Goal: Transaction & Acquisition: Purchase product/service

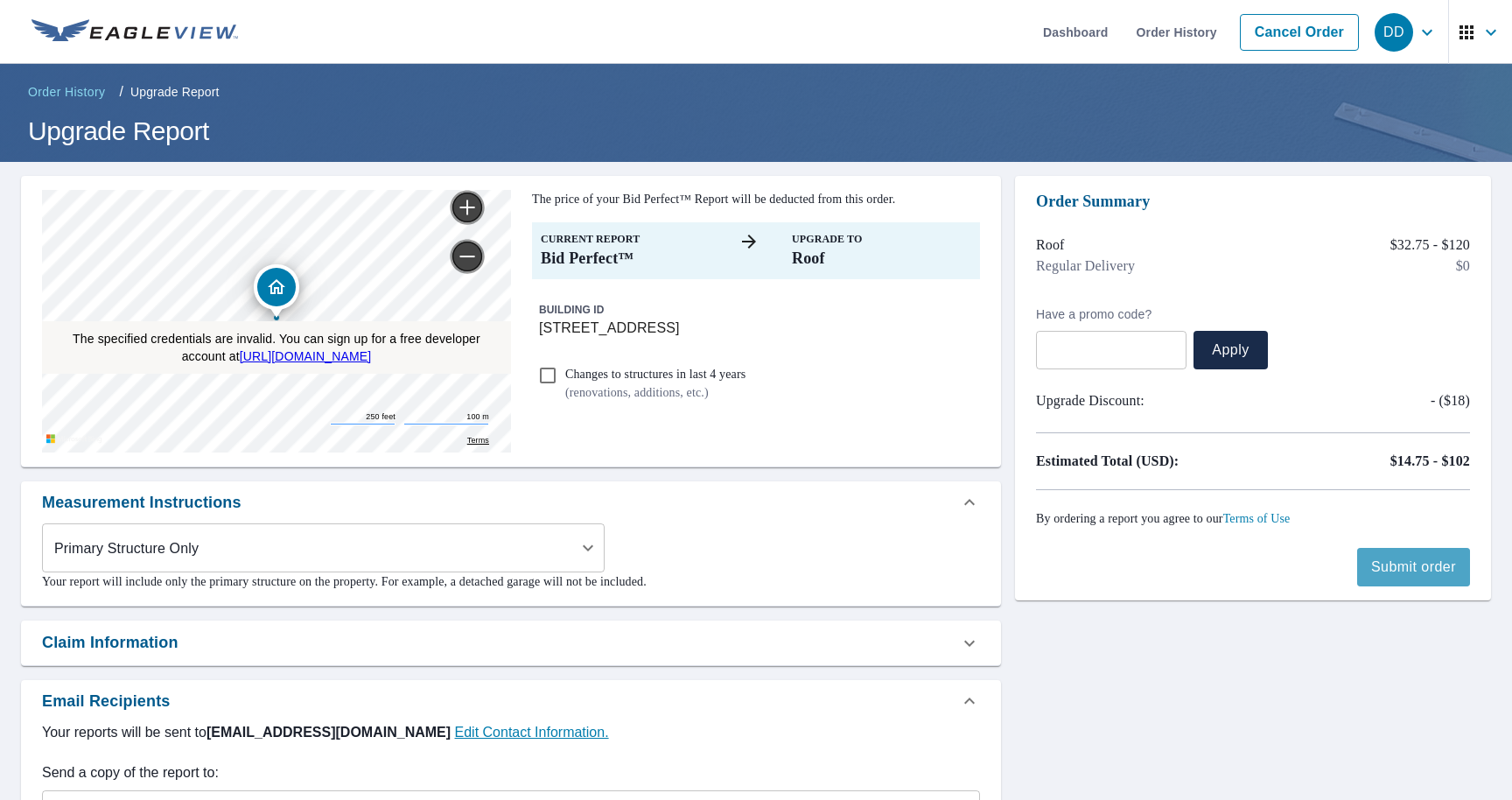
click at [1409, 576] on span "Submit order" at bounding box center [1414, 568] width 85 height 19
checkbox input "true"
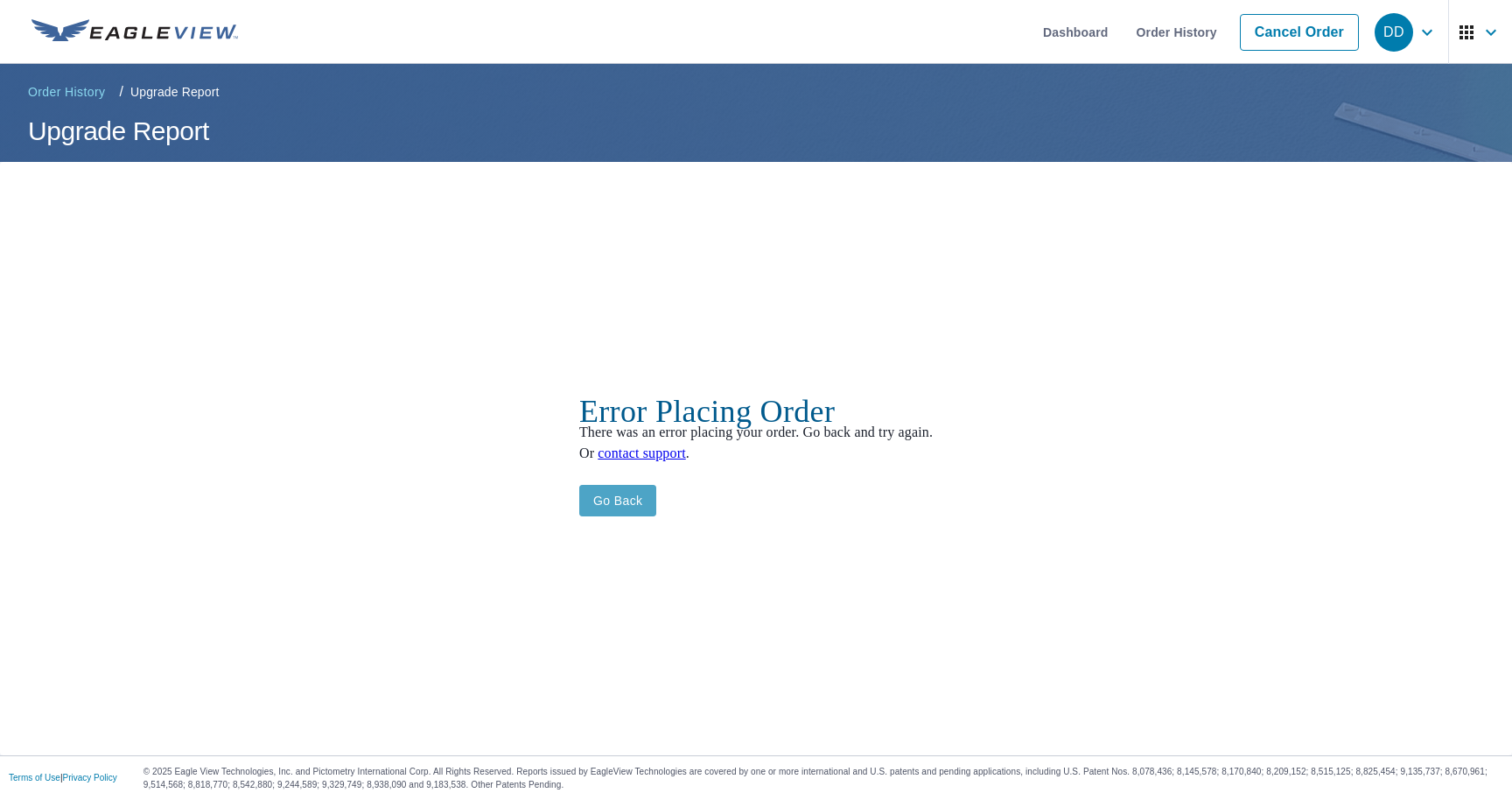
click at [605, 500] on span "Go back" at bounding box center [619, 501] width 50 height 22
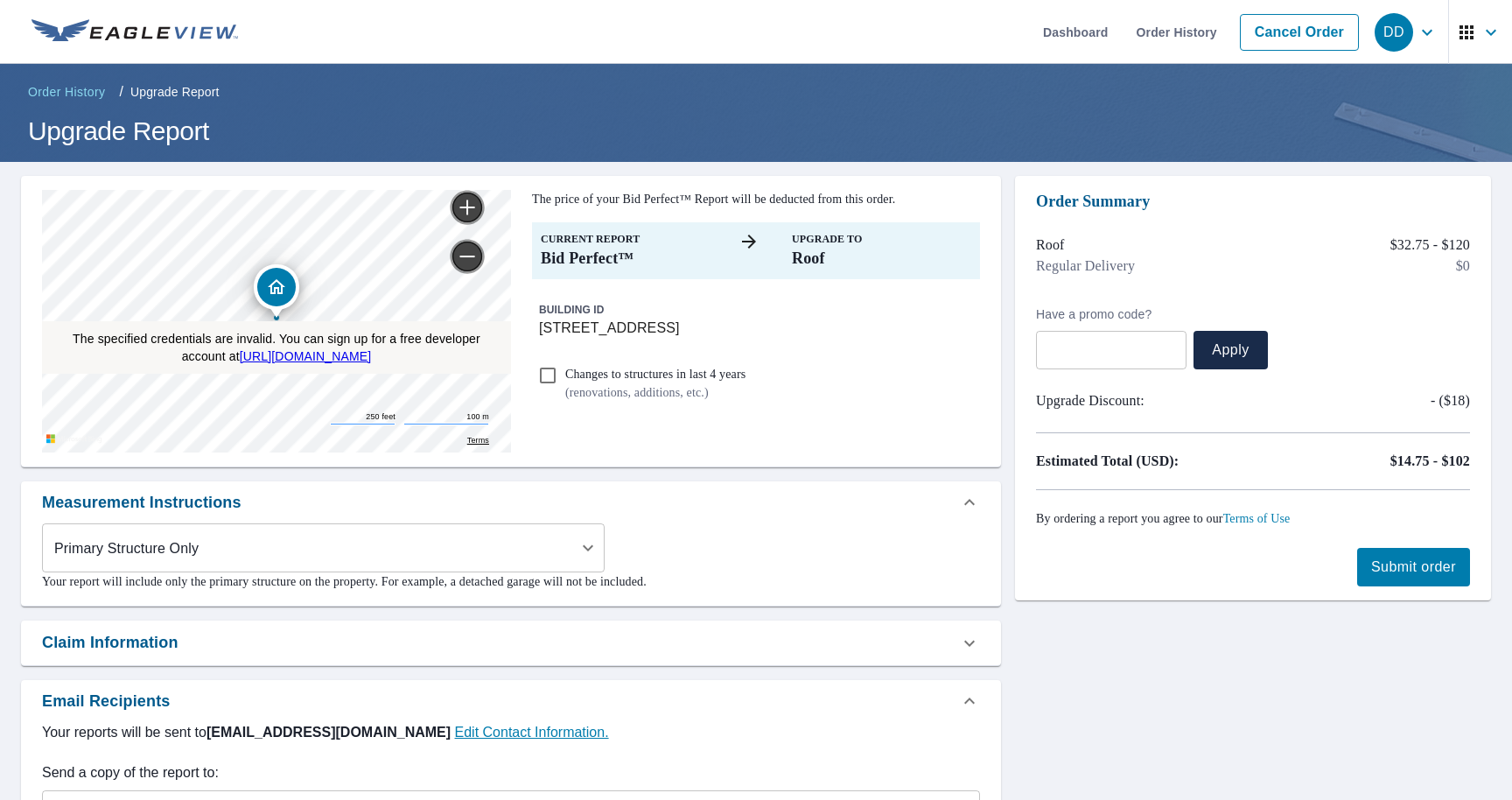
click at [605, 500] on div "Measurement Instructions" at bounding box center [495, 502] width 907 height 24
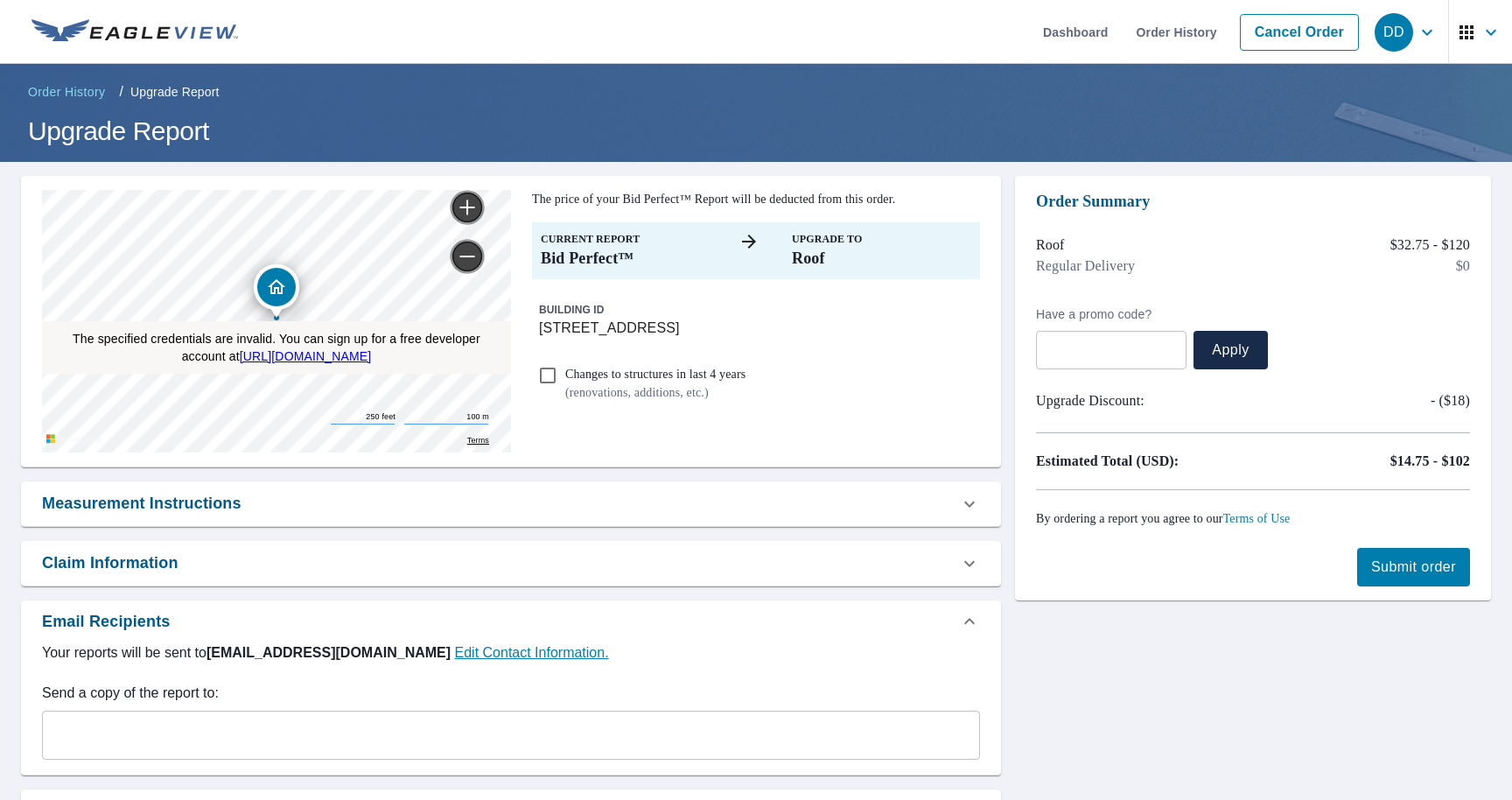
click at [605, 500] on div "Measurement Instructions" at bounding box center [495, 503] width 907 height 24
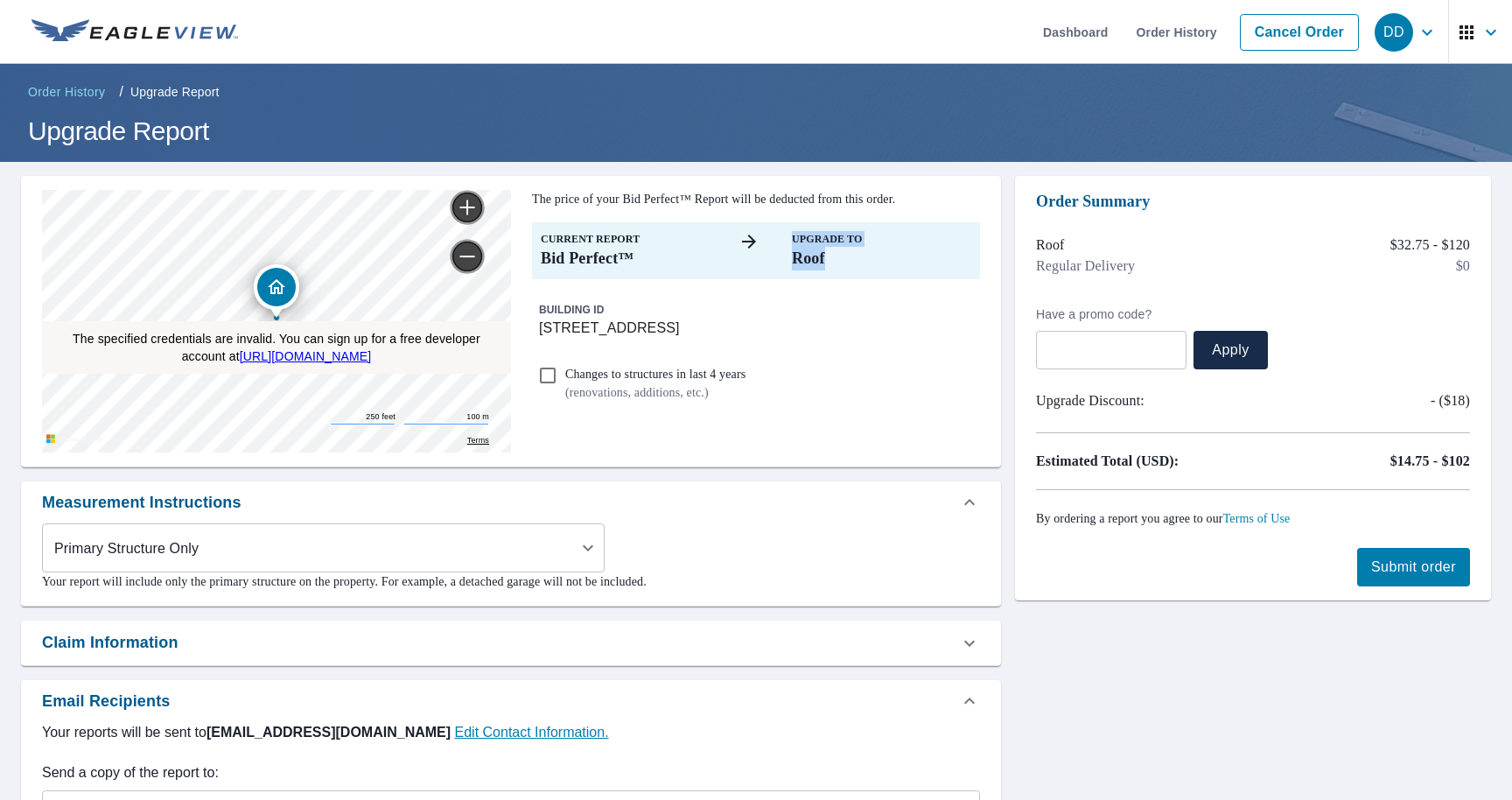
drag, startPoint x: 853, startPoint y: 253, endPoint x: 789, endPoint y: 243, distance: 64.8
click at [789, 243] on div "Current Report Bid Perfect™ Upgrade To Roof" at bounding box center [756, 251] width 448 height 57
drag, startPoint x: 1370, startPoint y: 235, endPoint x: 1444, endPoint y: 235, distance: 74.0
click at [1444, 235] on div "Roof $32.75 - $120" at bounding box center [1253, 245] width 434 height 21
click at [1413, 570] on span "Submit order" at bounding box center [1414, 568] width 85 height 19
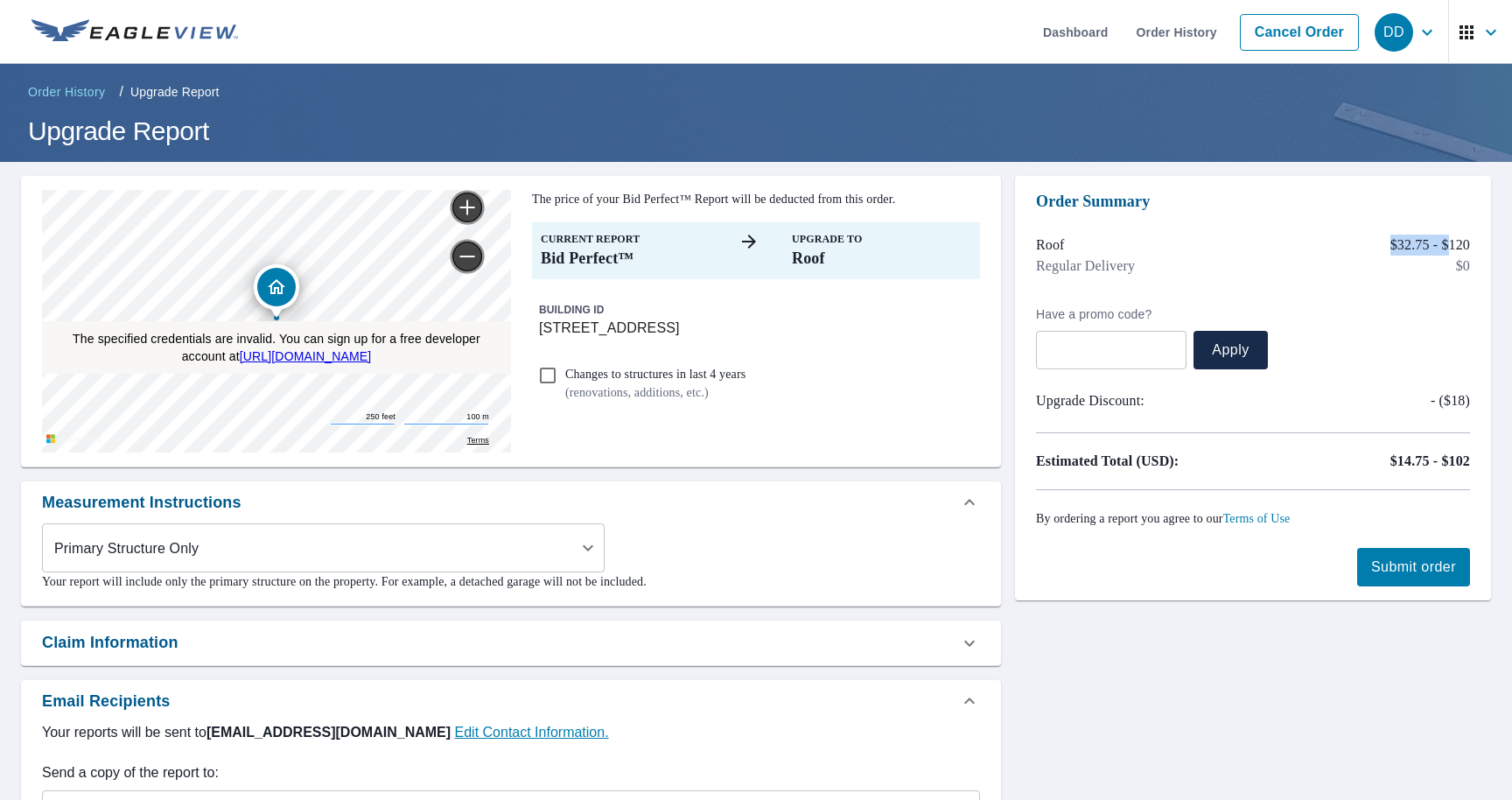
checkbox input "true"
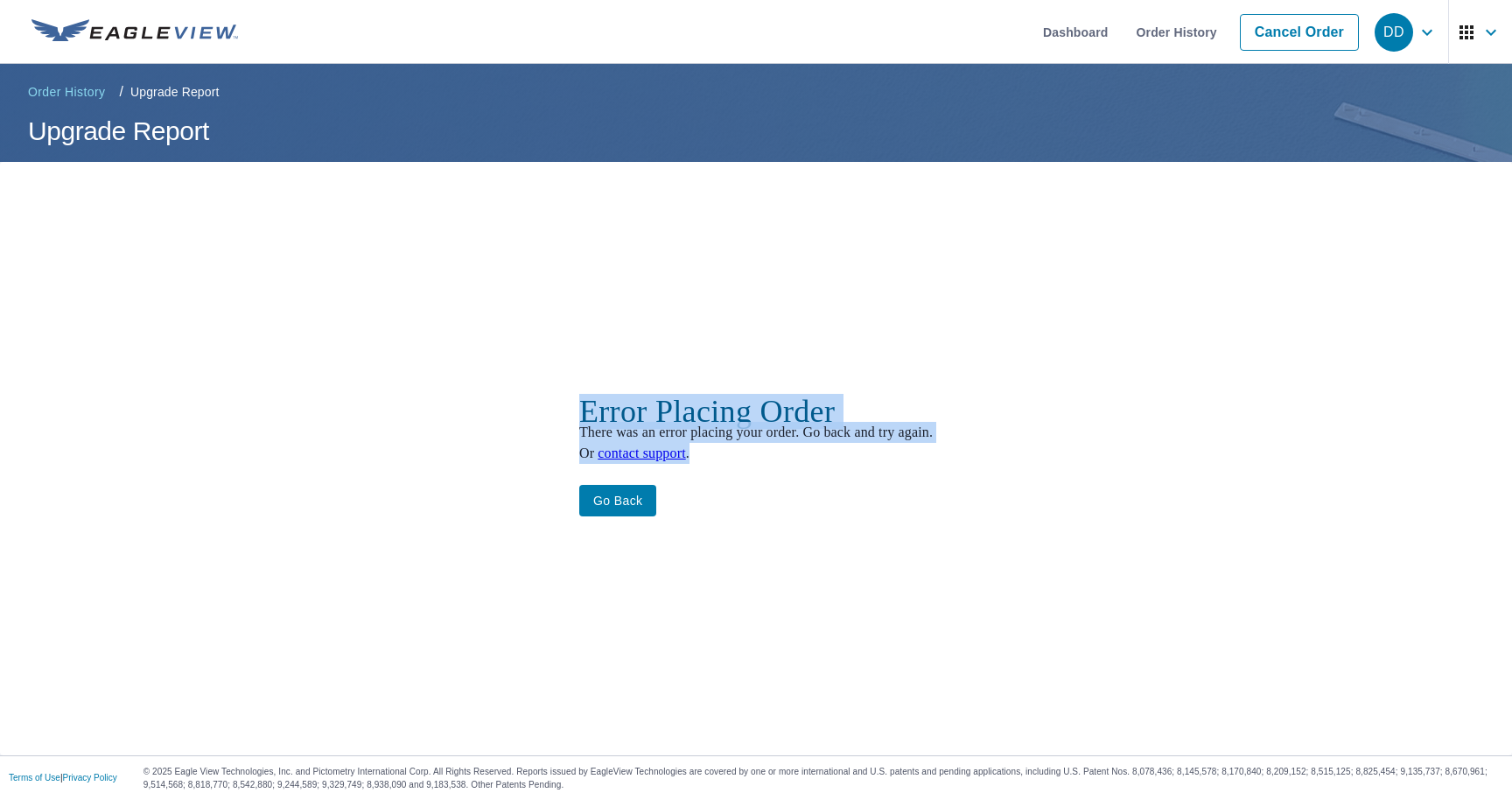
drag, startPoint x: 711, startPoint y: 447, endPoint x: 556, endPoint y: 403, distance: 161.1
click at [579, 403] on div "Error Placing Order There was an error placing your order. Go back and try agai…" at bounding box center [756, 432] width 354 height 63
click at [729, 540] on div "Error Placing Order There was an error placing your order. Go back and try agai…" at bounding box center [756, 459] width 1512 height 594
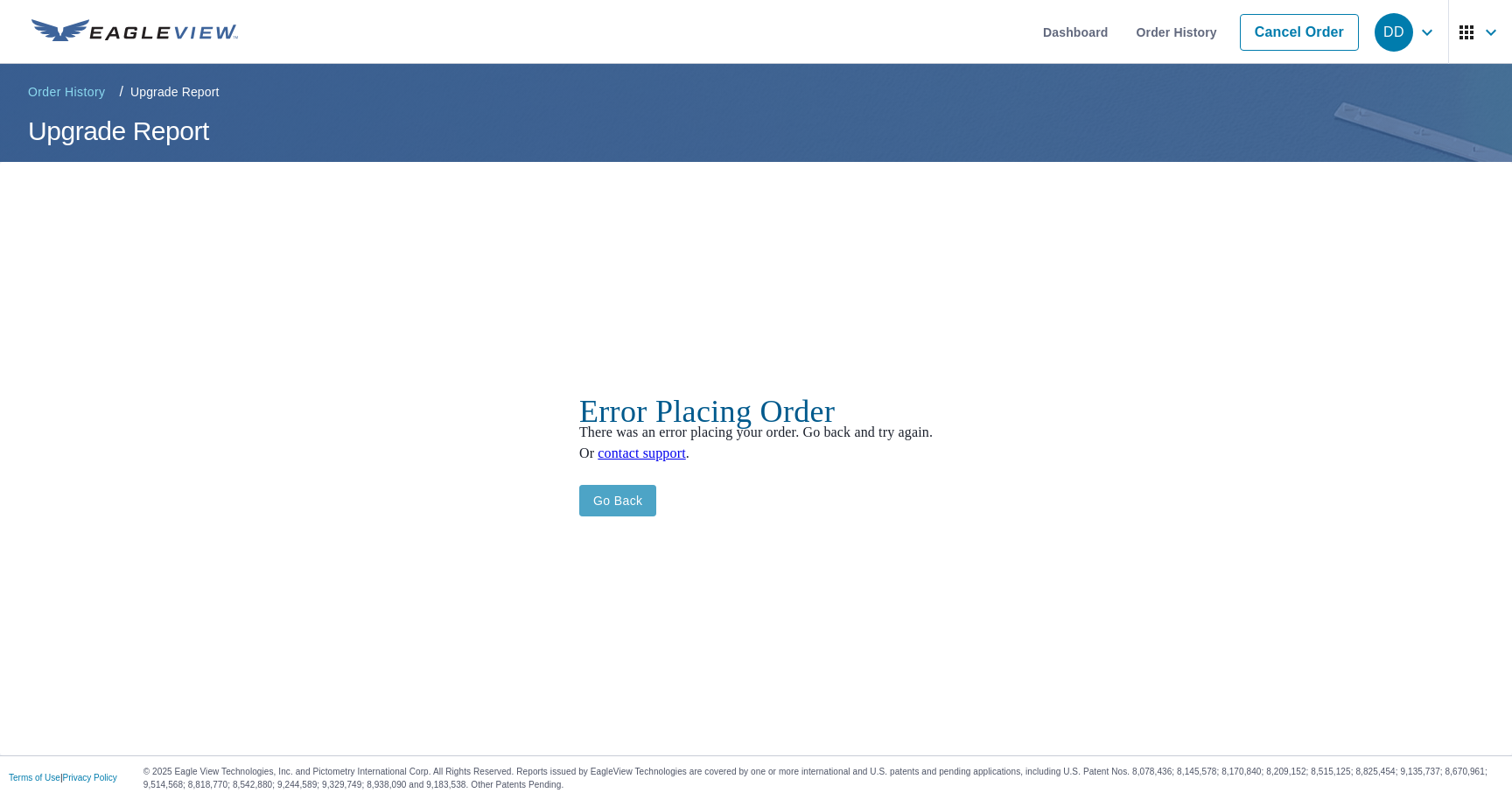
click at [597, 503] on span "Go back" at bounding box center [619, 501] width 50 height 22
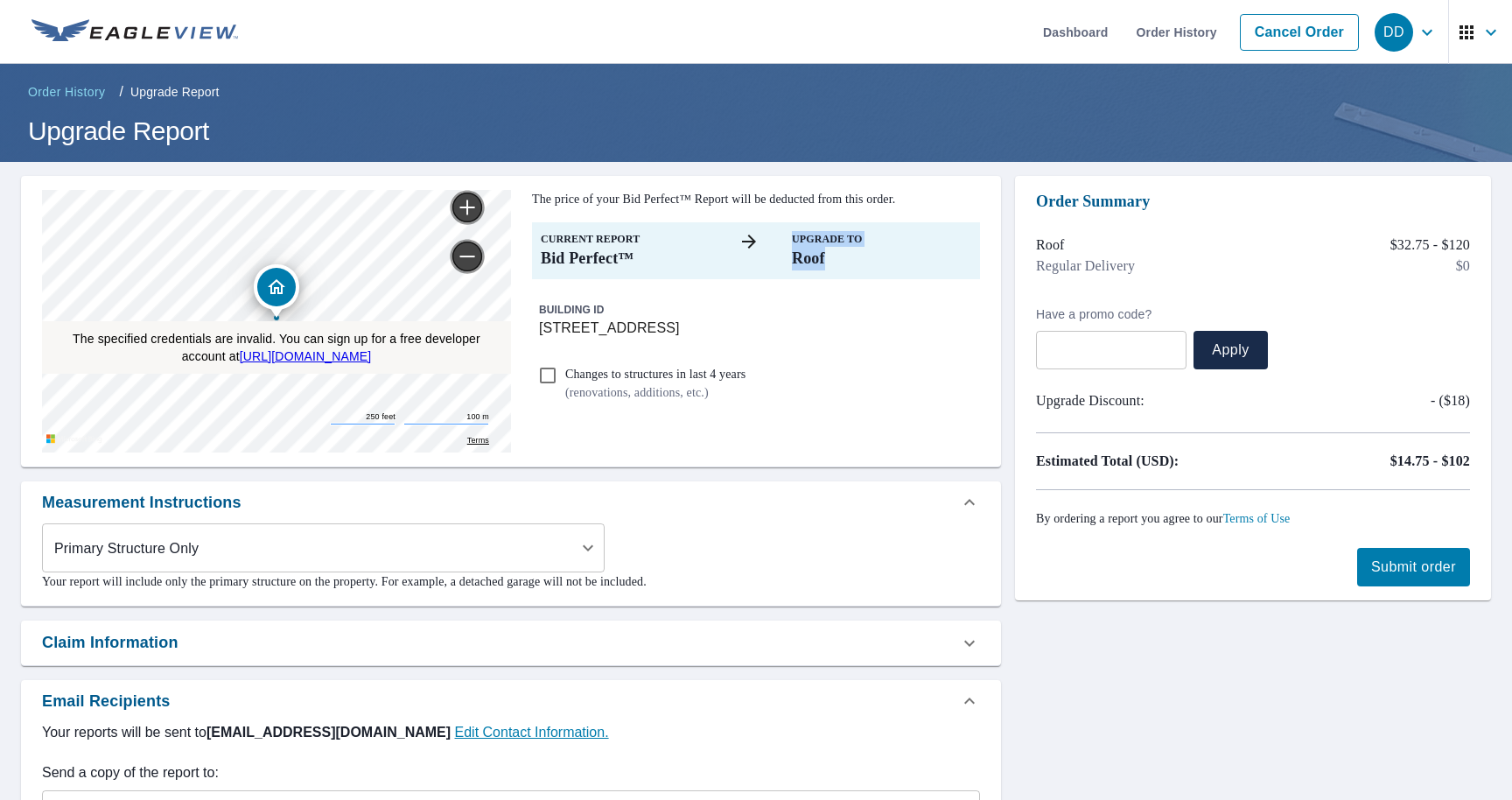
drag, startPoint x: 858, startPoint y: 259, endPoint x: 792, endPoint y: 246, distance: 67.3
click at [792, 247] on p "Roof" at bounding box center [882, 258] width 179 height 24
click at [1423, 568] on span "Submit order" at bounding box center [1414, 568] width 85 height 19
checkbox input "true"
